Goal: Task Accomplishment & Management: Complete application form

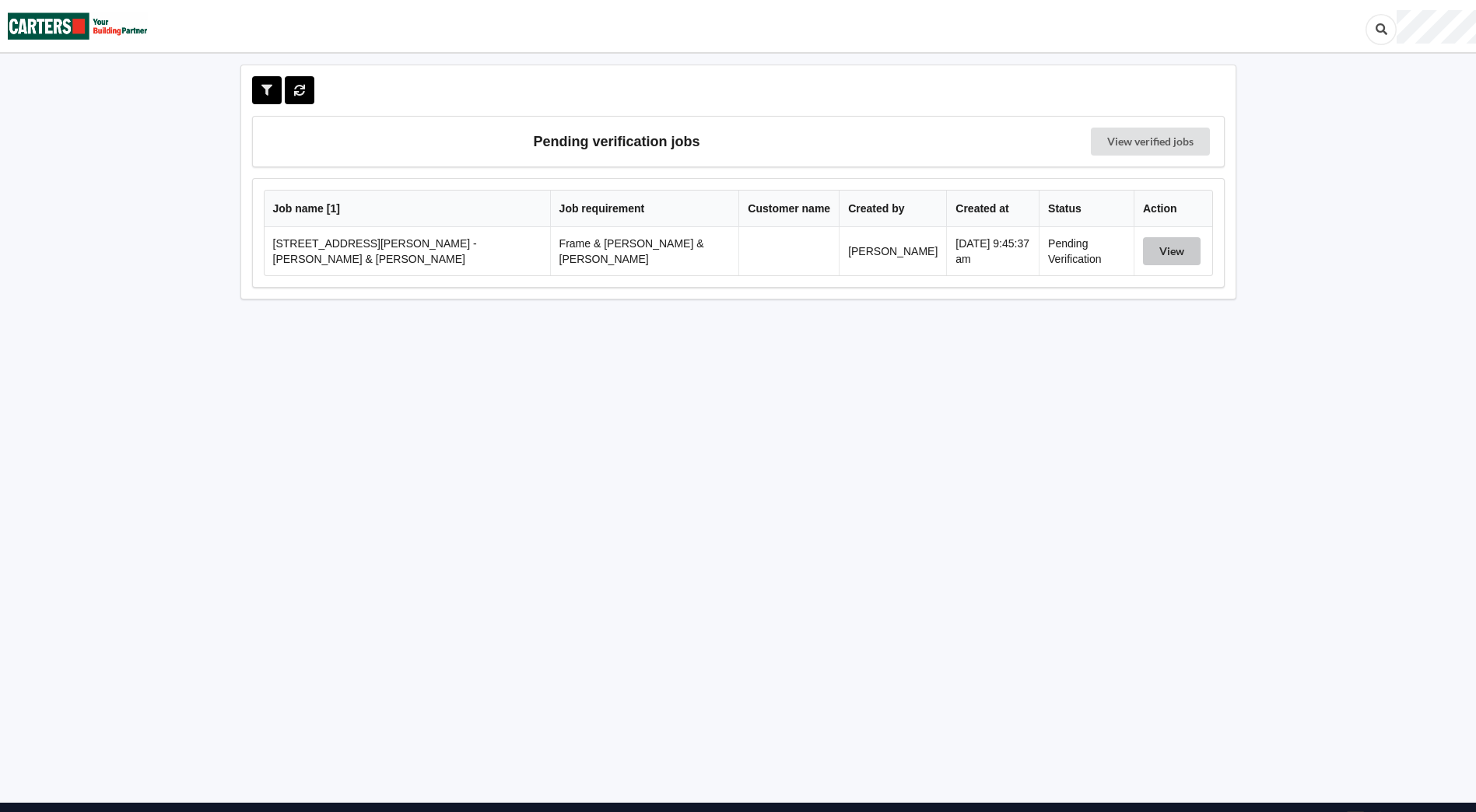
click at [1144, 256] on button "View" at bounding box center [1172, 251] width 58 height 28
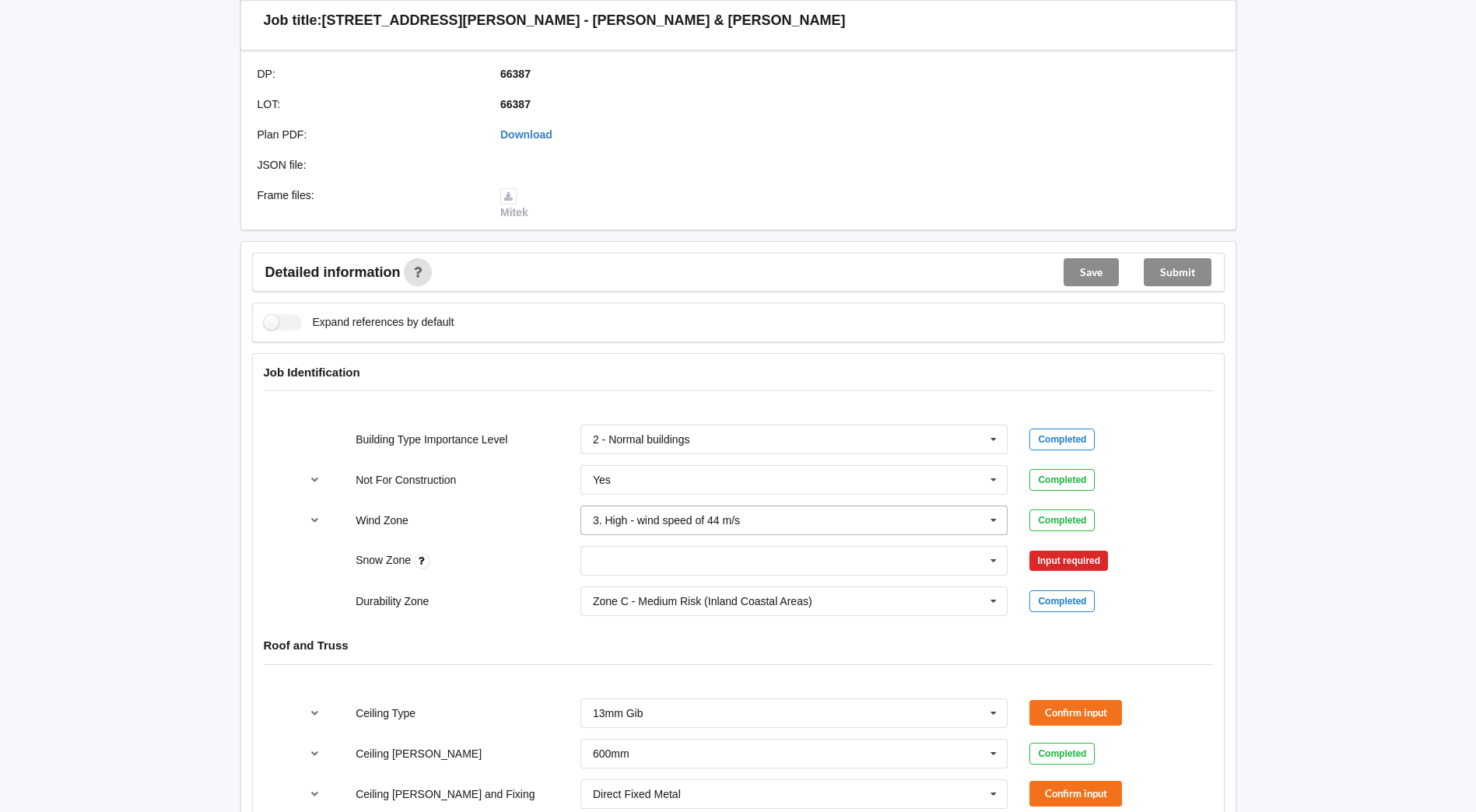
scroll to position [467, 0]
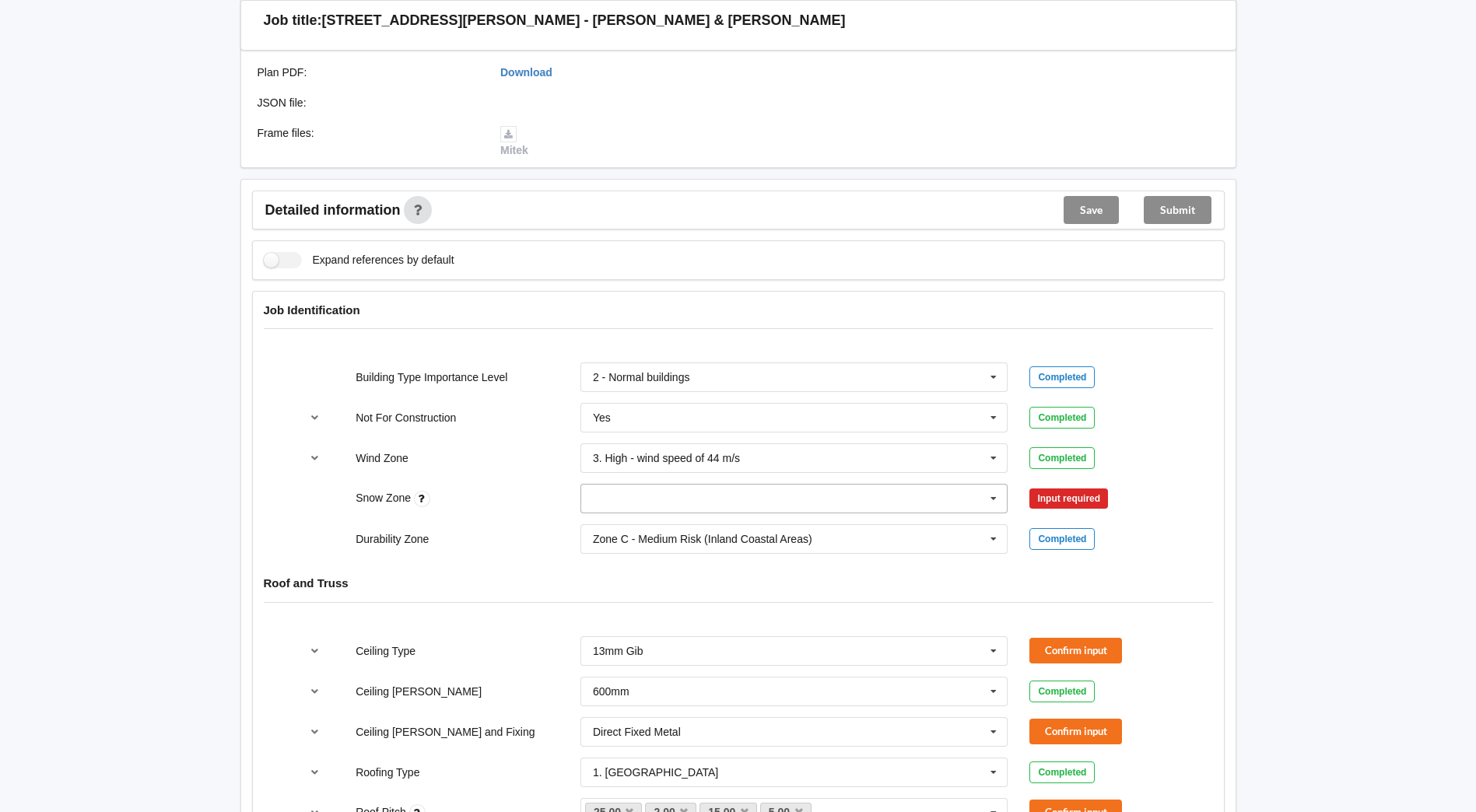
click at [997, 485] on icon at bounding box center [994, 499] width 23 height 29
click at [649, 518] on div "N0" at bounding box center [794, 527] width 426 height 29
click at [1059, 486] on button "Confirm input" at bounding box center [1075, 499] width 92 height 26
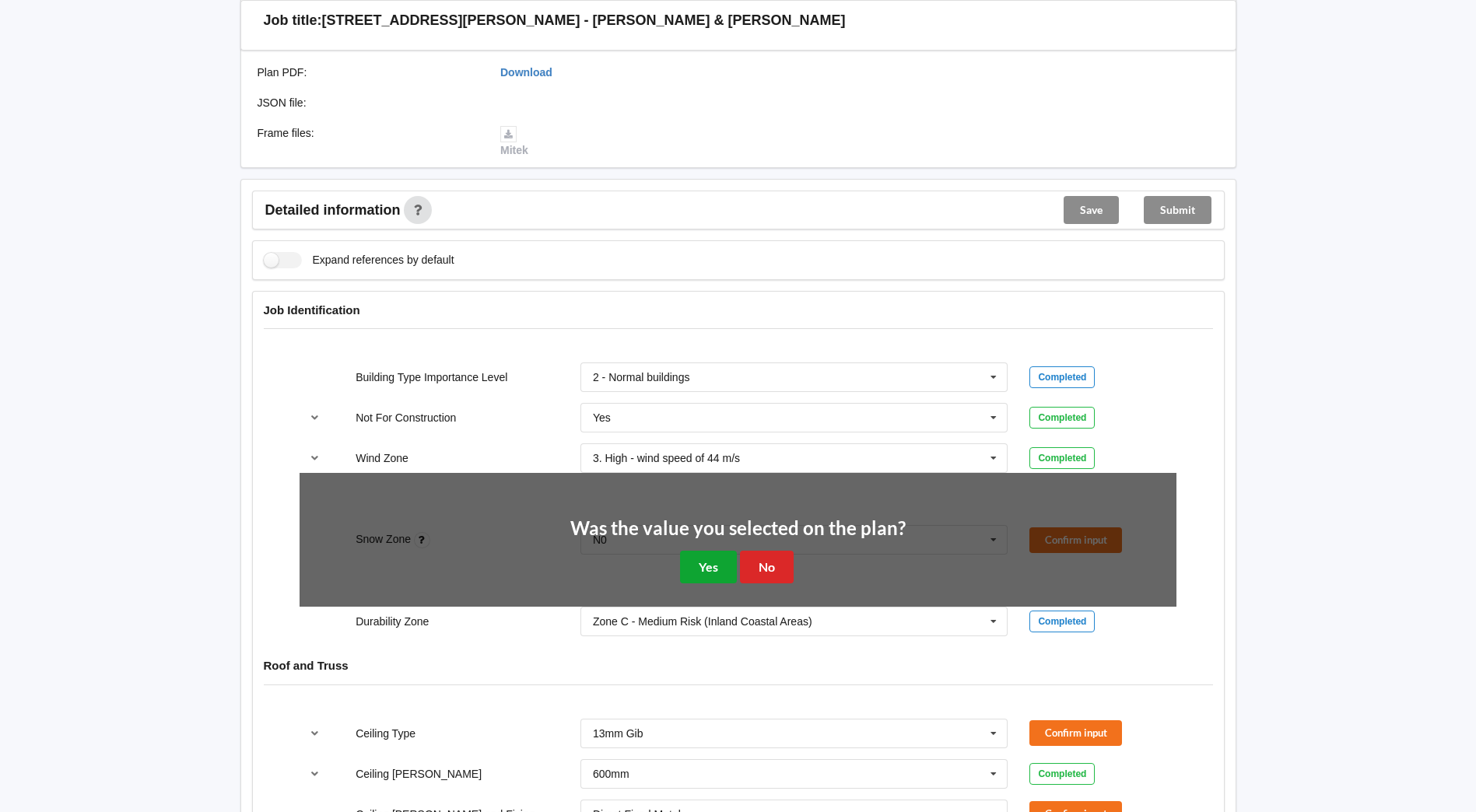
click at [720, 557] on button "Yes" at bounding box center [708, 566] width 57 height 32
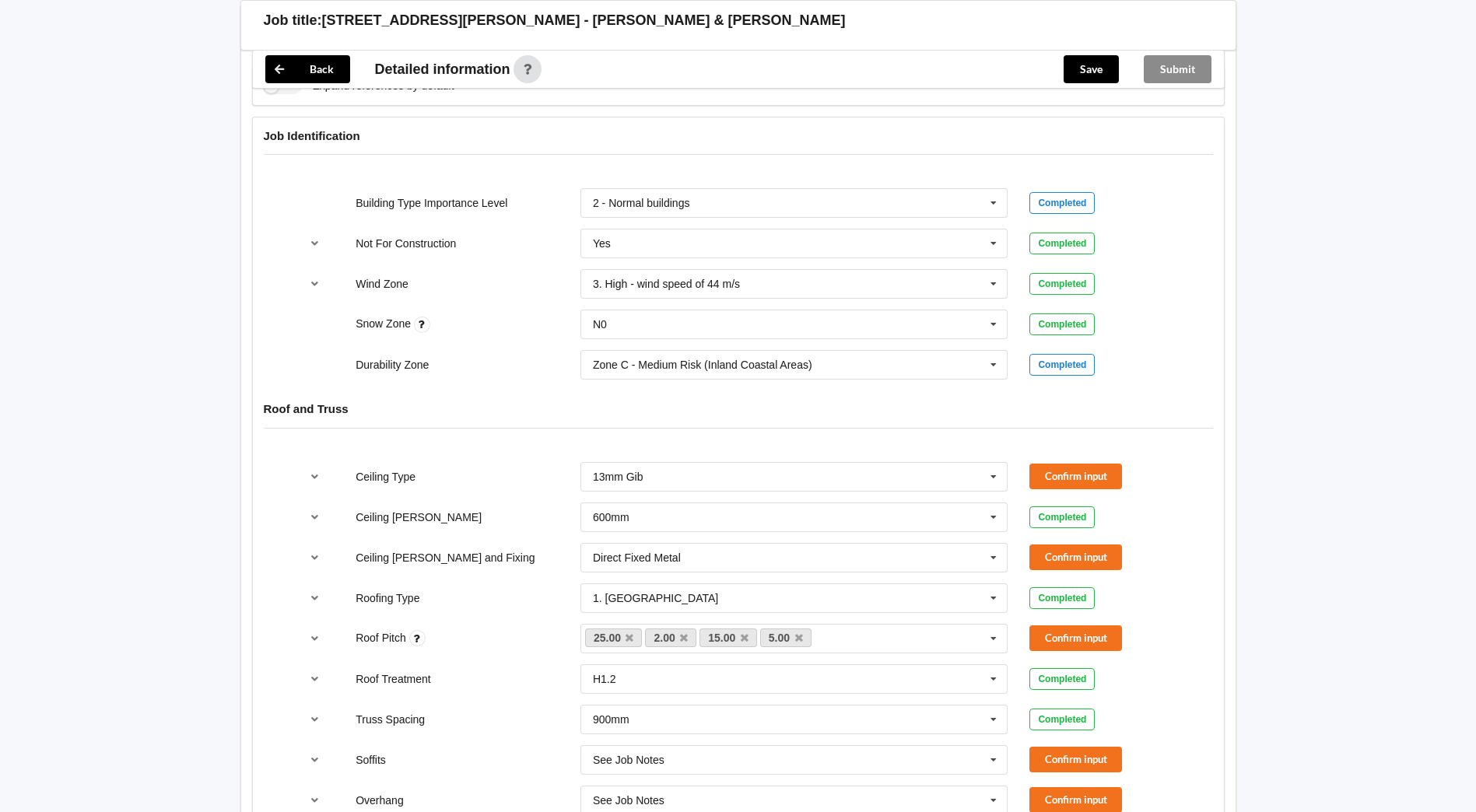
scroll to position [700, 0]
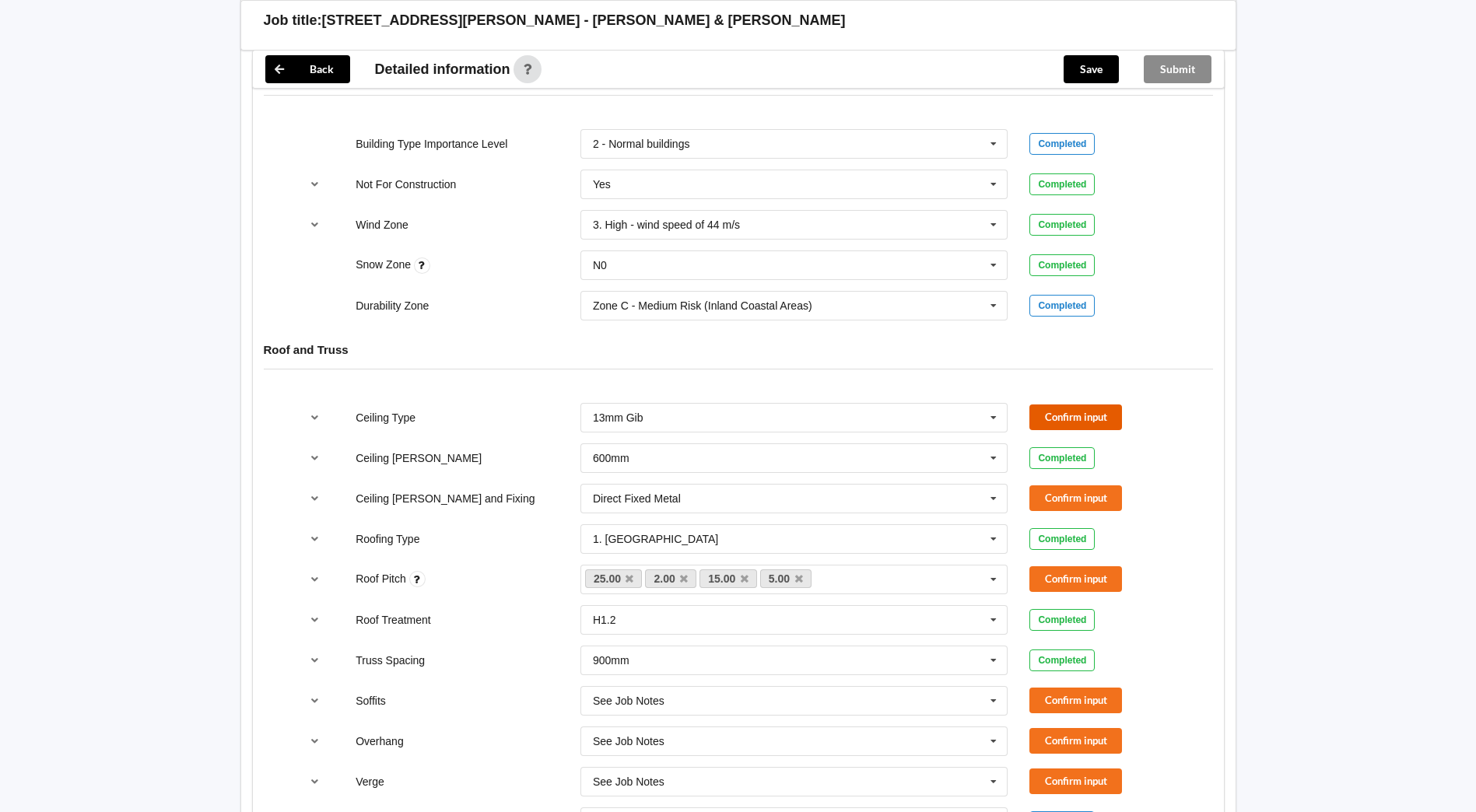
click at [1111, 405] on button "Confirm input" at bounding box center [1075, 417] width 92 height 26
click at [1119, 490] on button "Confirm input" at bounding box center [1075, 498] width 92 height 26
click at [1105, 566] on button "Confirm input" at bounding box center [1075, 579] width 92 height 26
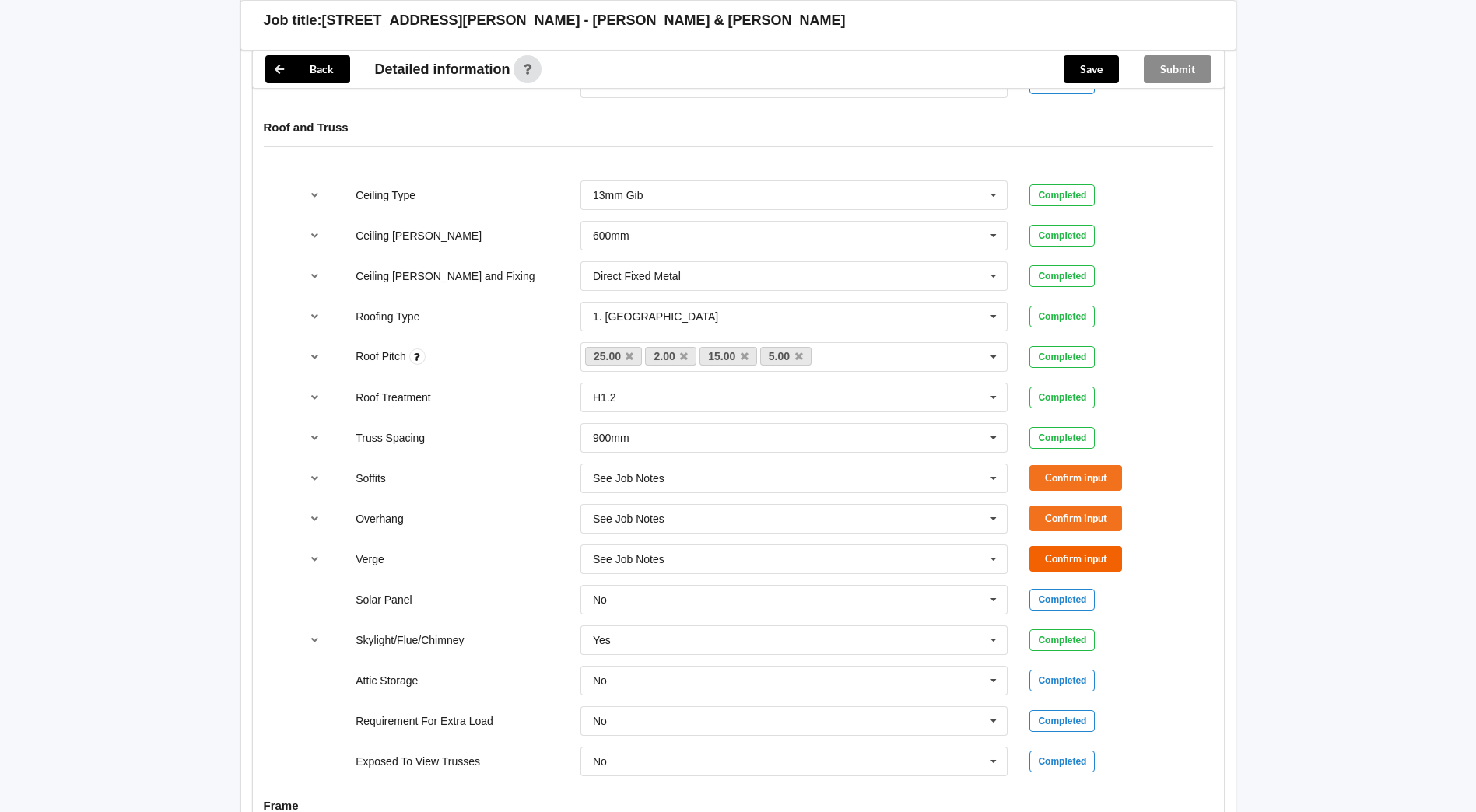
scroll to position [933, 0]
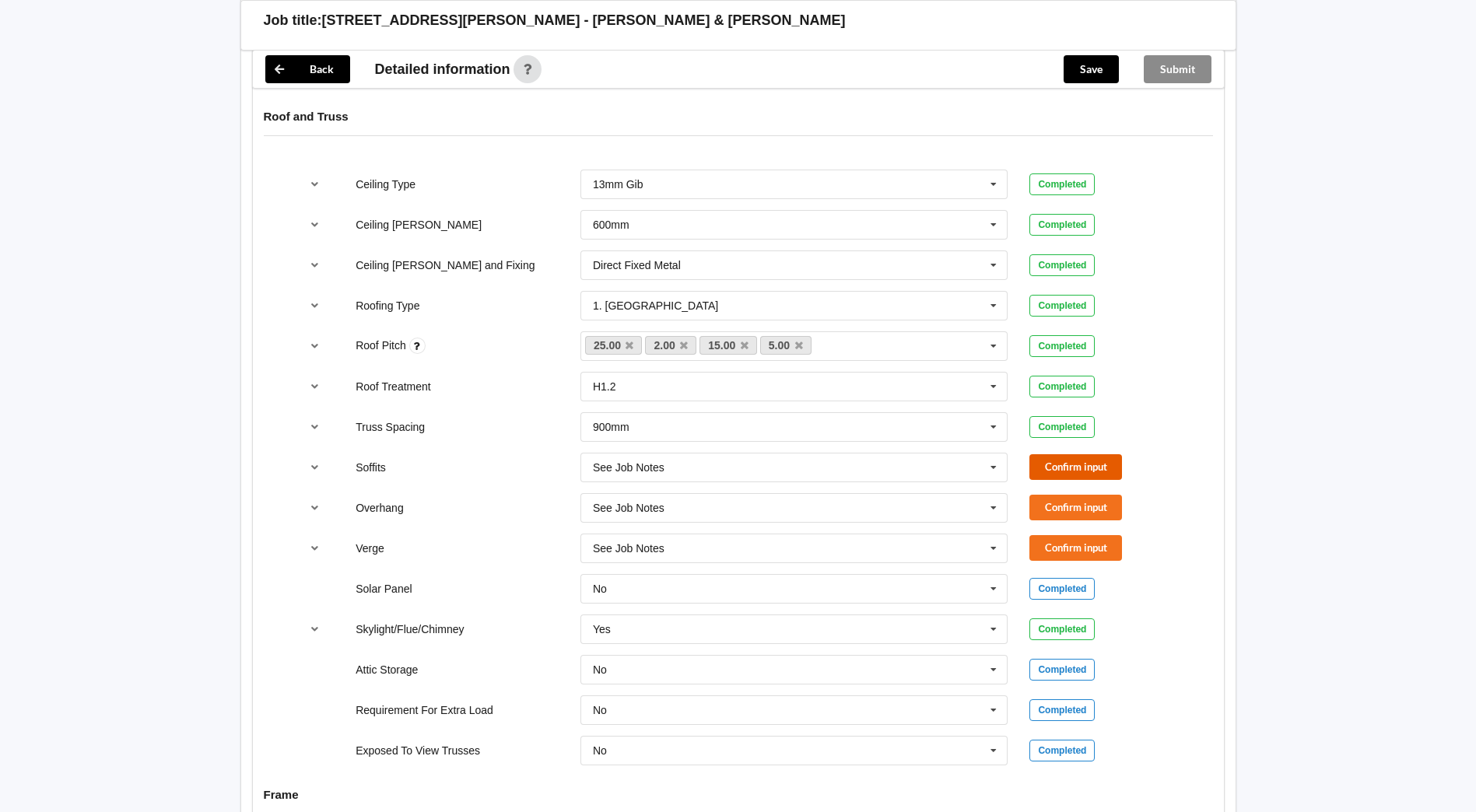
click at [1051, 454] on button "Confirm input" at bounding box center [1075, 467] width 92 height 26
drag, startPoint x: 1059, startPoint y: 488, endPoint x: 1060, endPoint y: 506, distance: 18.0
click at [1060, 495] on button "Confirm input" at bounding box center [1075, 507] width 92 height 26
click at [1060, 537] on button "Confirm input" at bounding box center [1075, 547] width 92 height 26
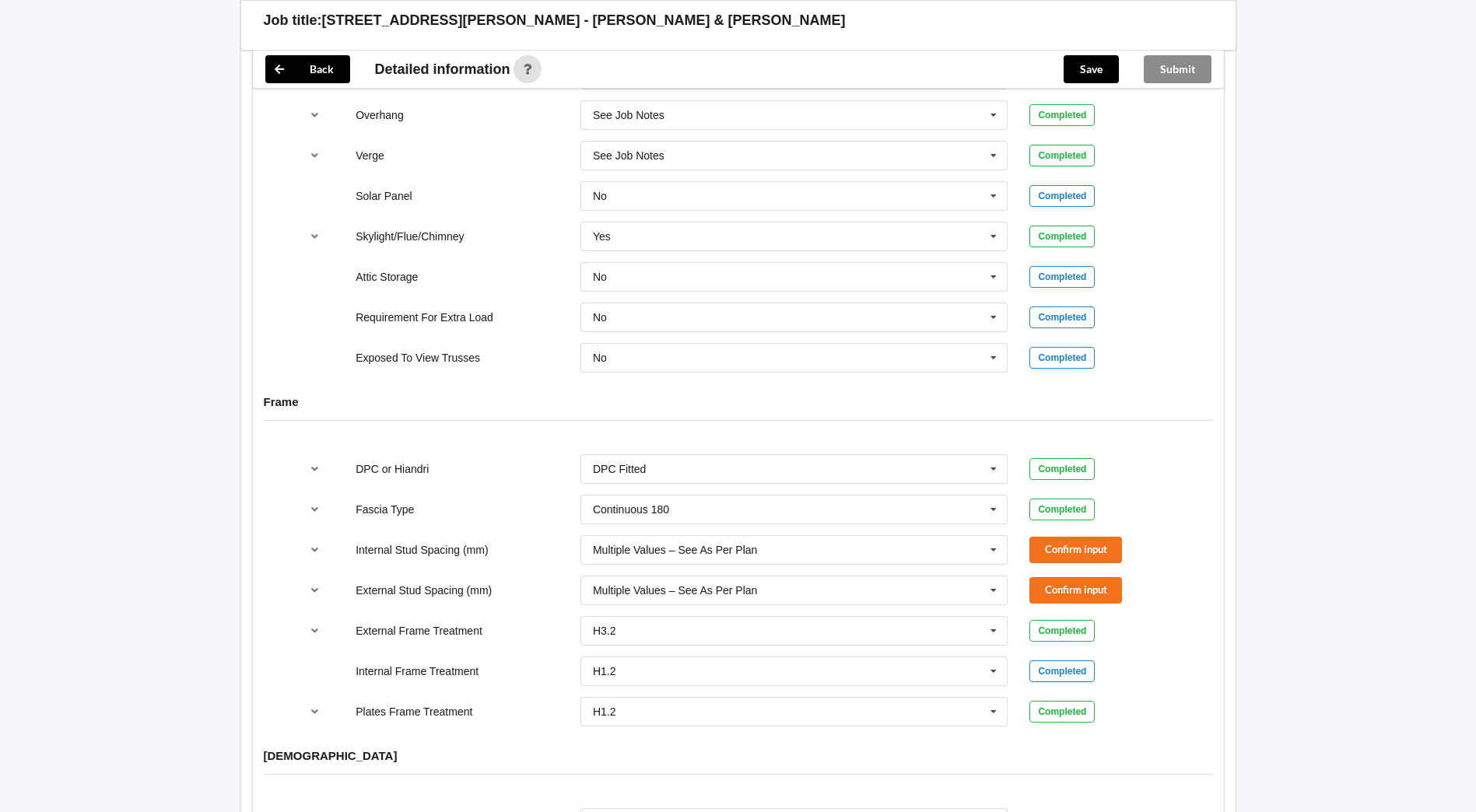
scroll to position [1400, 0]
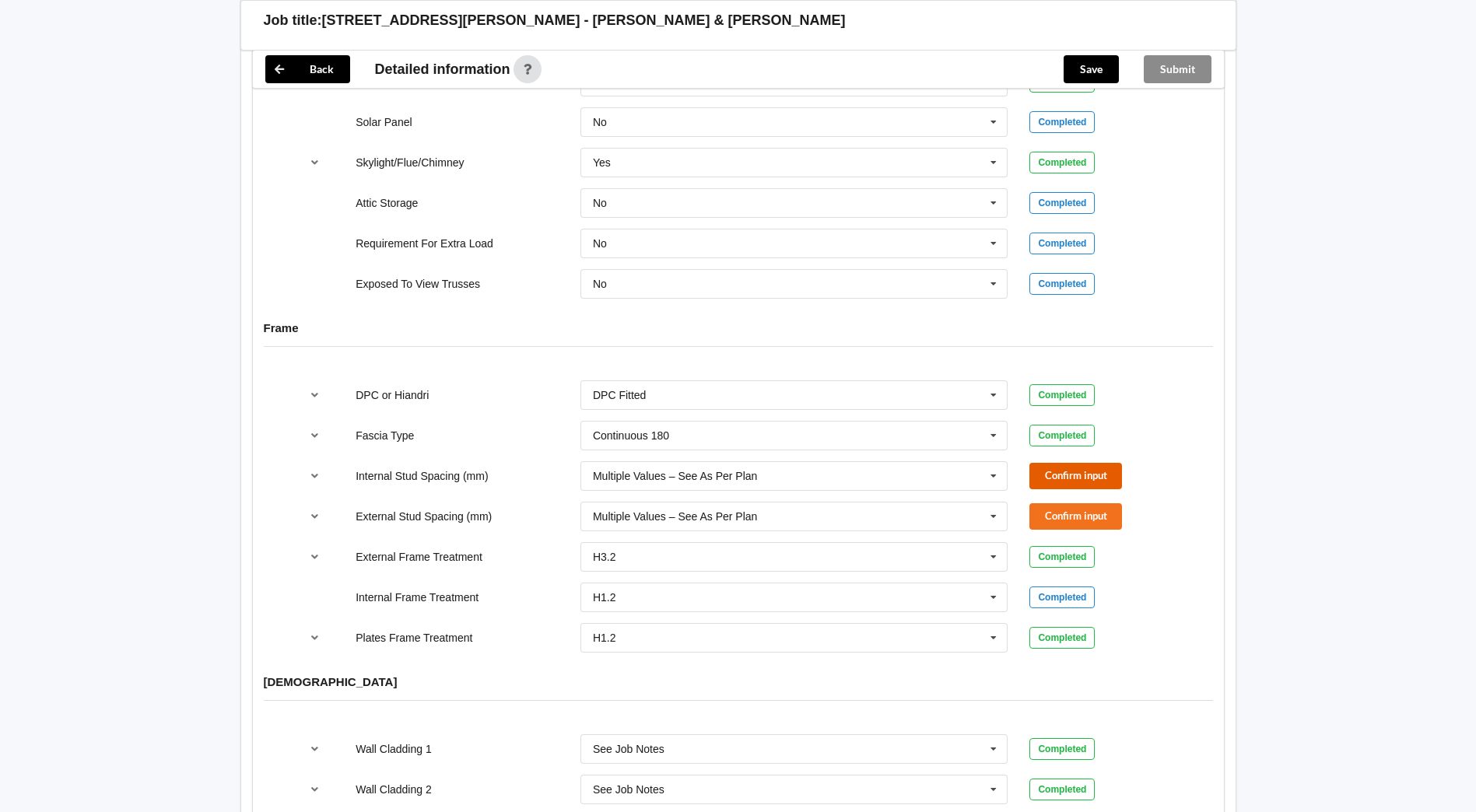
click at [1069, 462] on button "Confirm input" at bounding box center [1075, 475] width 92 height 26
click at [1069, 504] on button "Confirm input" at bounding box center [1075, 516] width 92 height 26
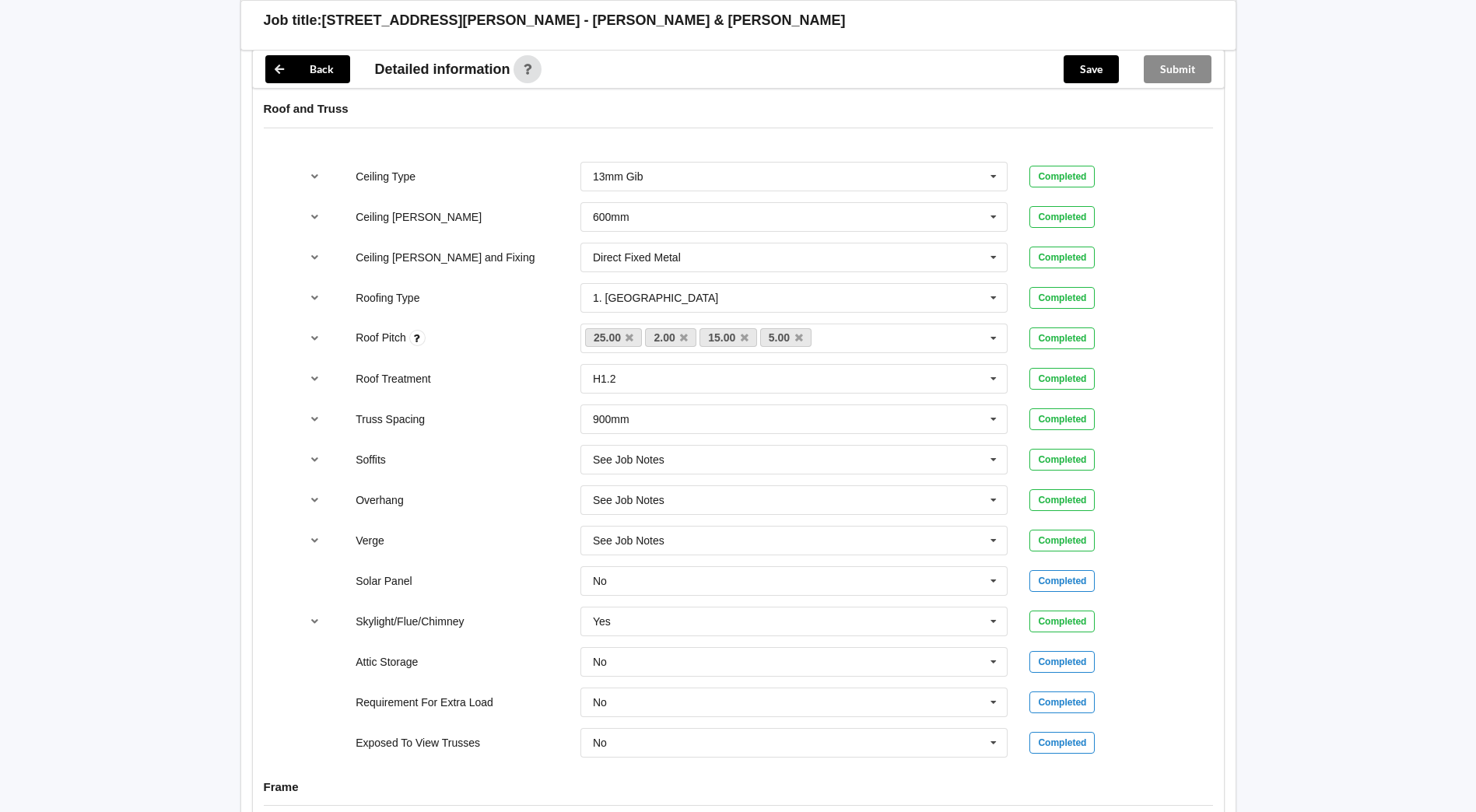
scroll to position [933, 0]
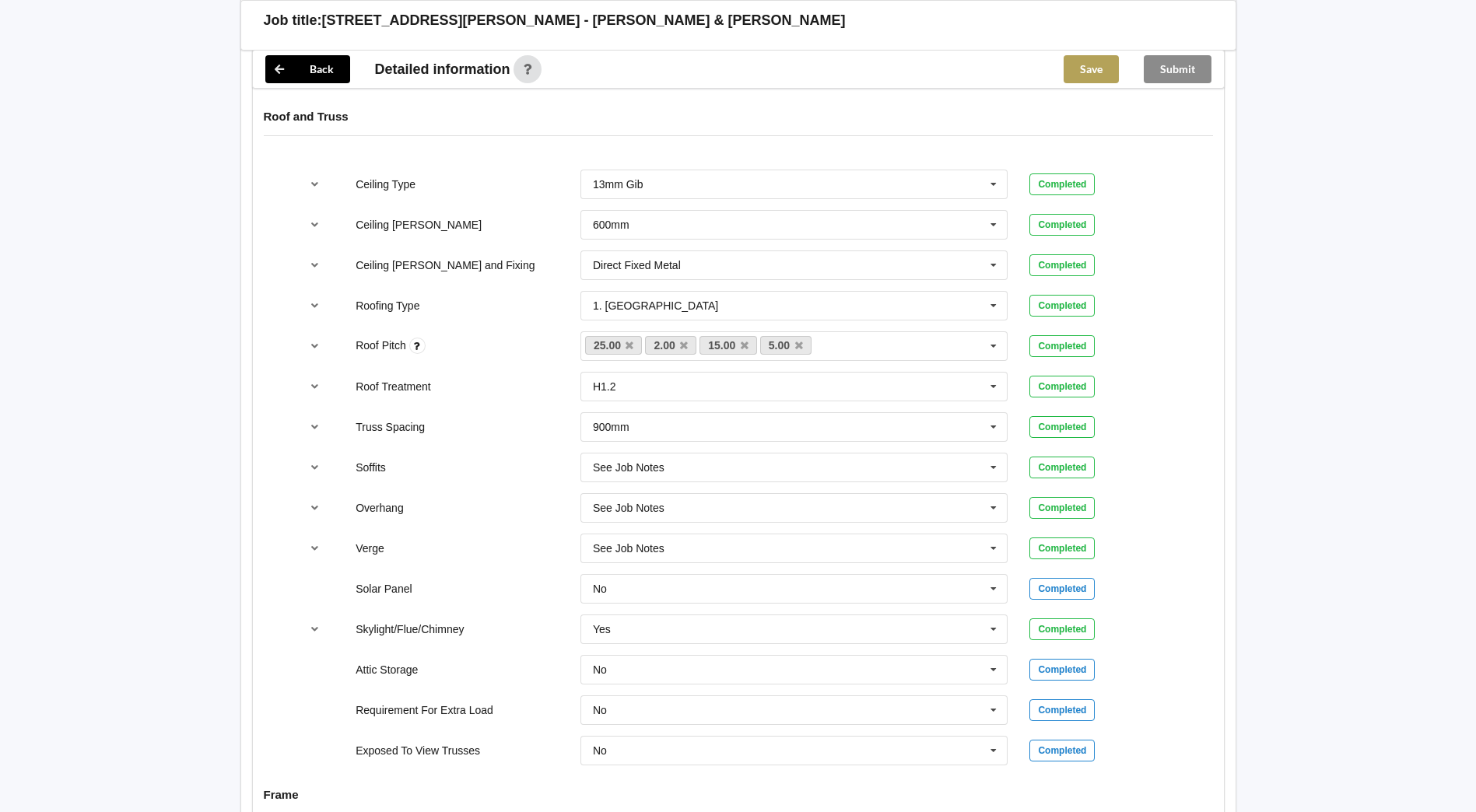
click at [1078, 62] on button "Save" at bounding box center [1091, 69] width 55 height 28
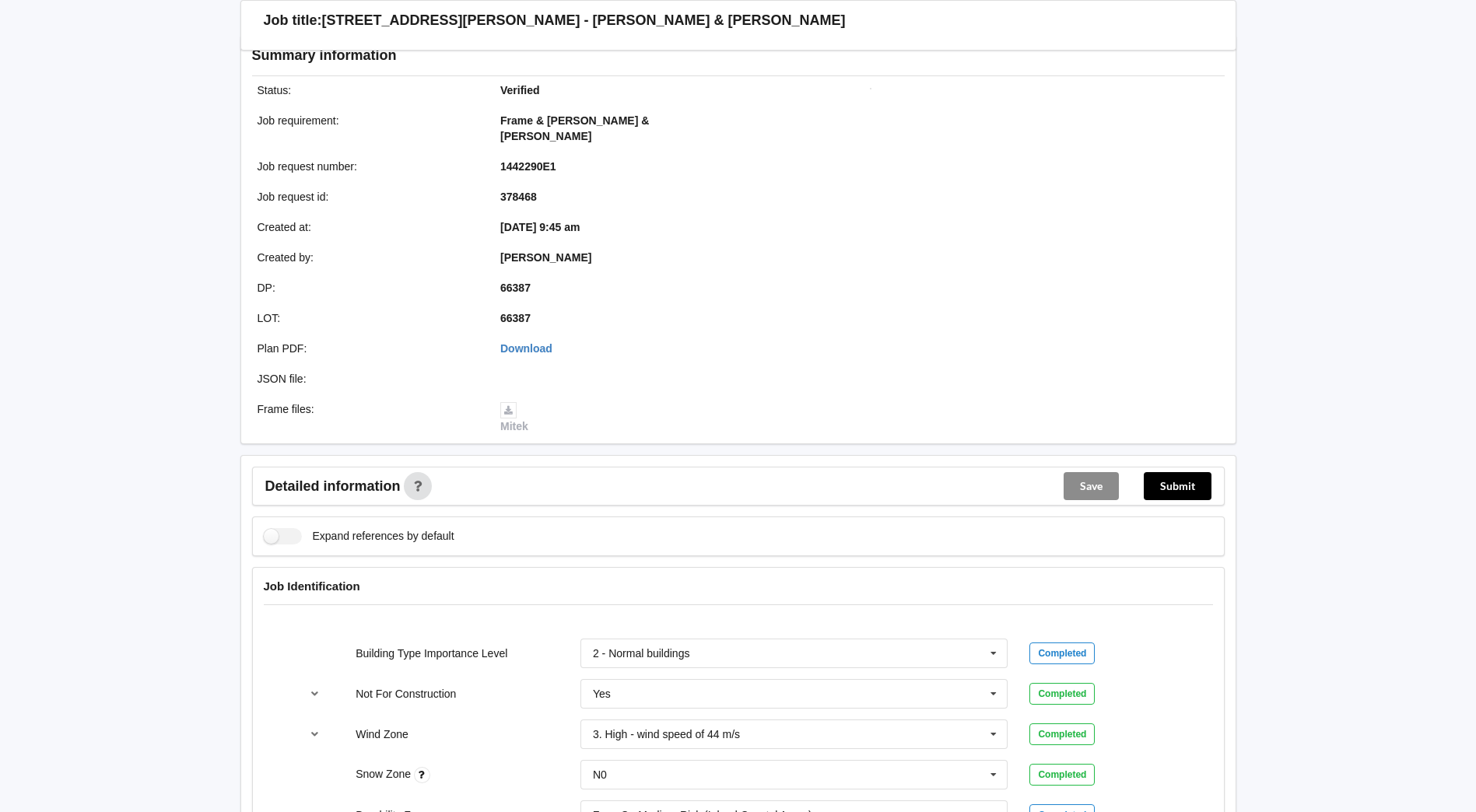
scroll to position [0, 0]
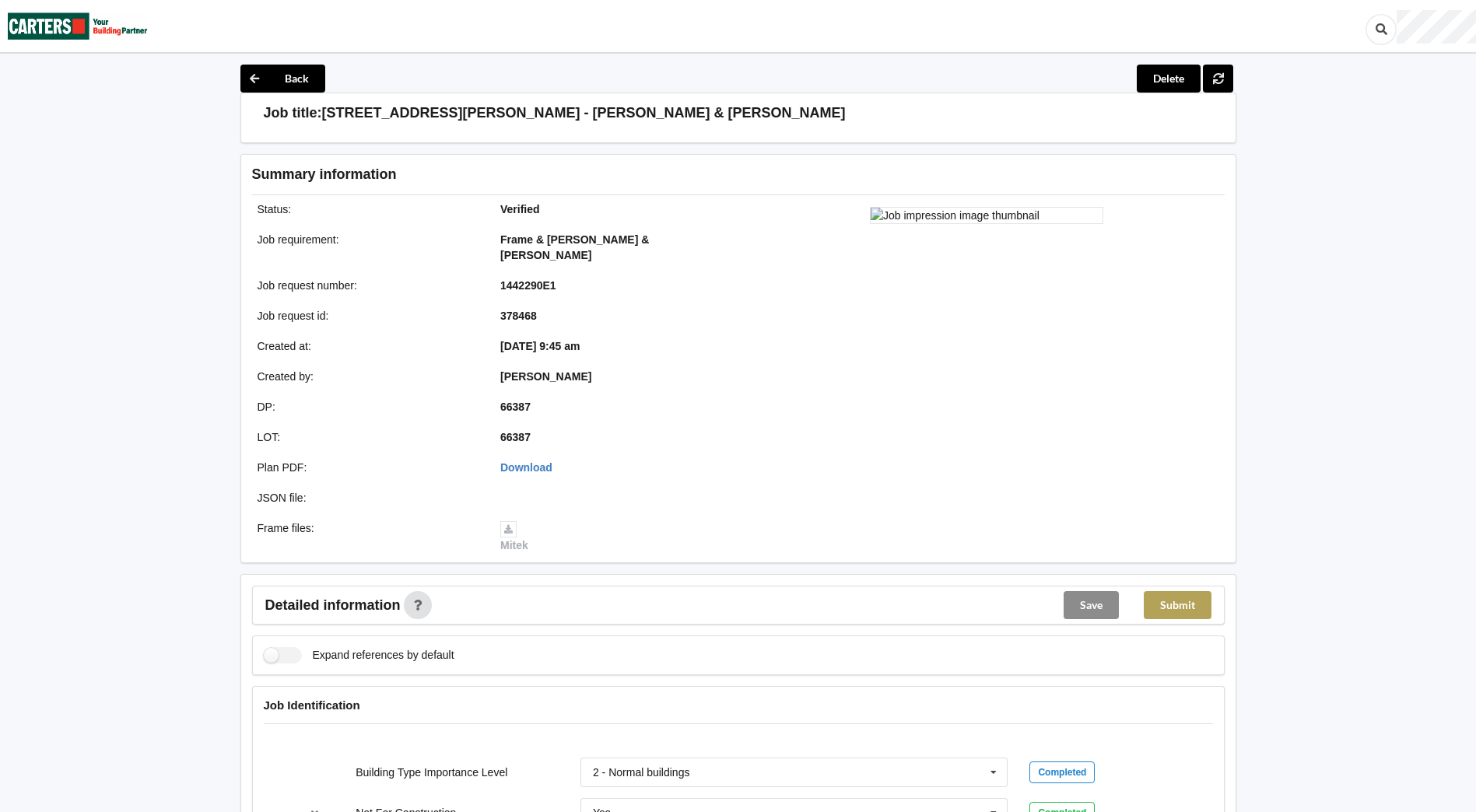
click at [1172, 591] on button "Submit" at bounding box center [1178, 605] width 68 height 28
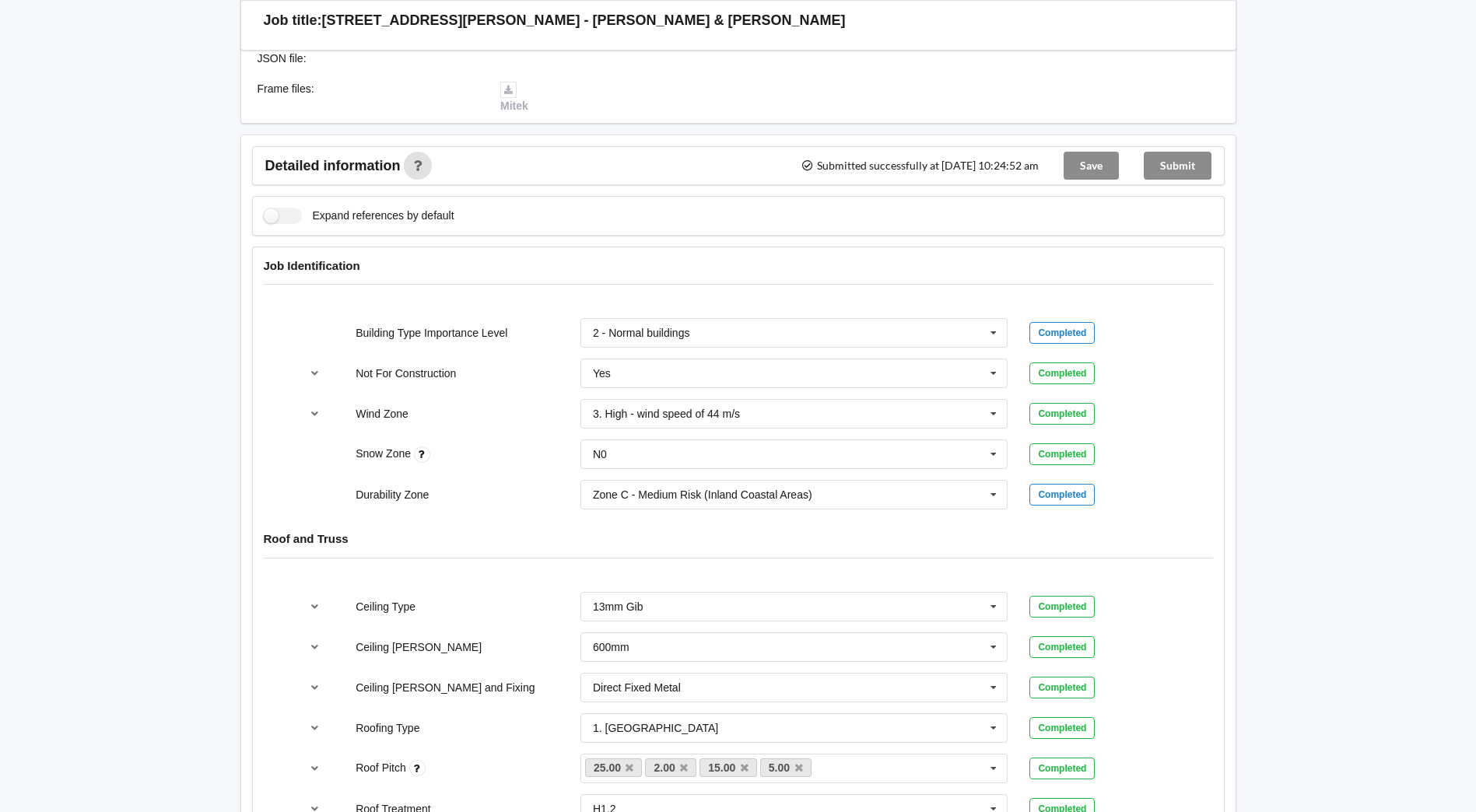
scroll to position [467, 0]
